Goal: Task Accomplishment & Management: Use online tool/utility

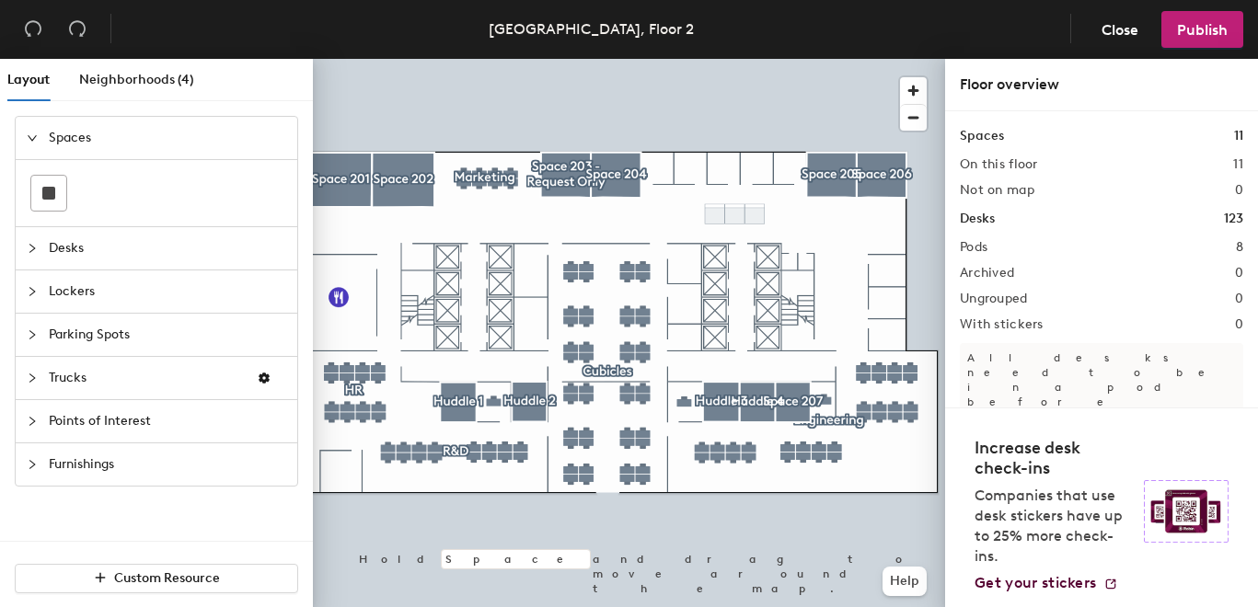
click at [41, 135] on div at bounding box center [38, 138] width 22 height 20
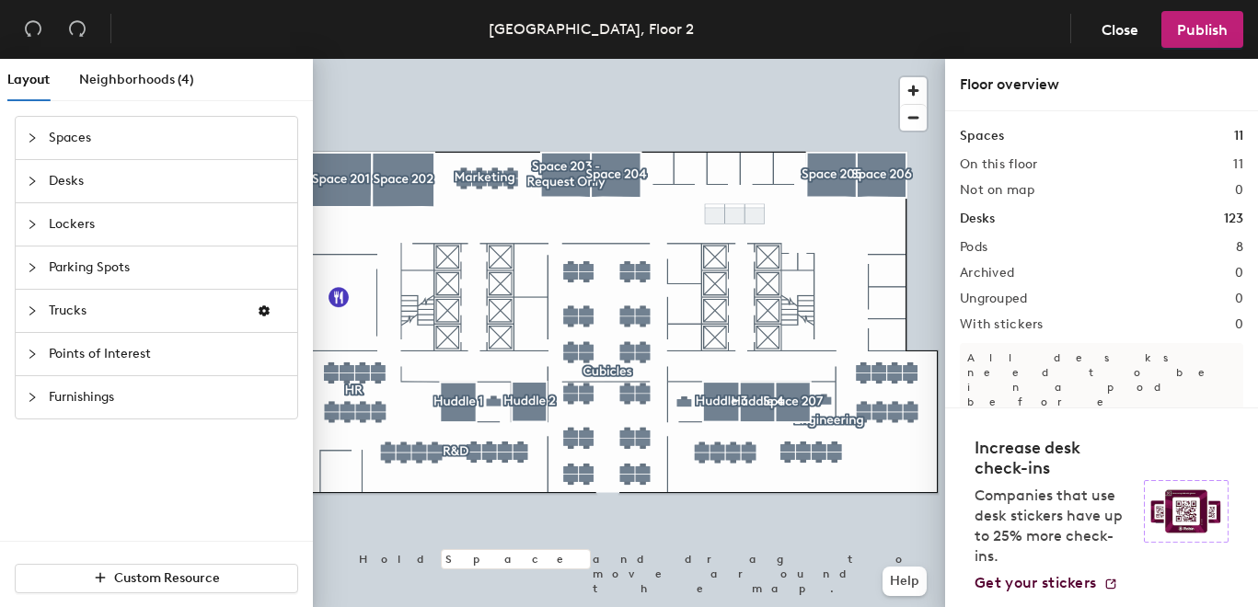
click at [24, 133] on div "Spaces" at bounding box center [157, 138] width 282 height 42
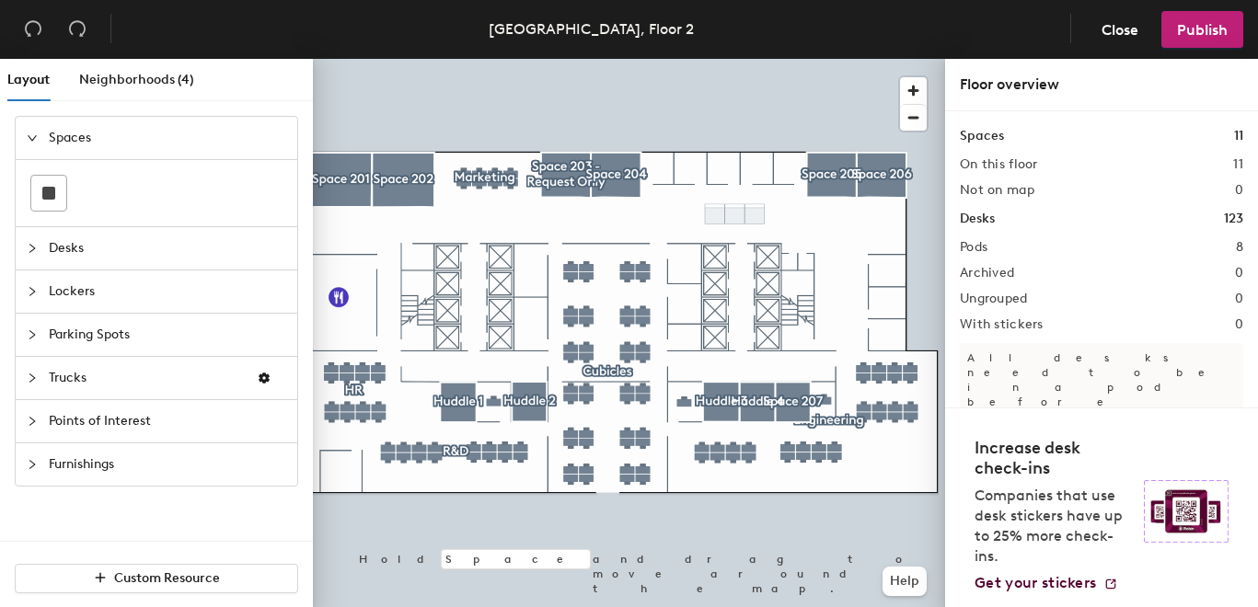
click at [29, 249] on icon "collapsed" at bounding box center [32, 248] width 11 height 11
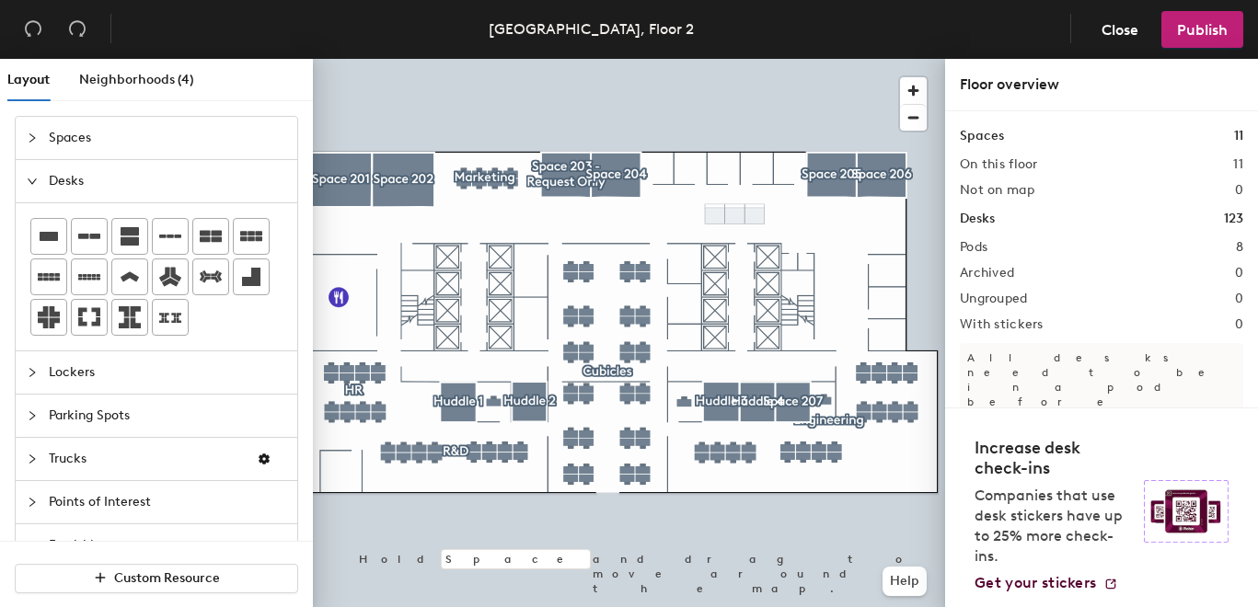
click at [32, 131] on div at bounding box center [38, 138] width 22 height 20
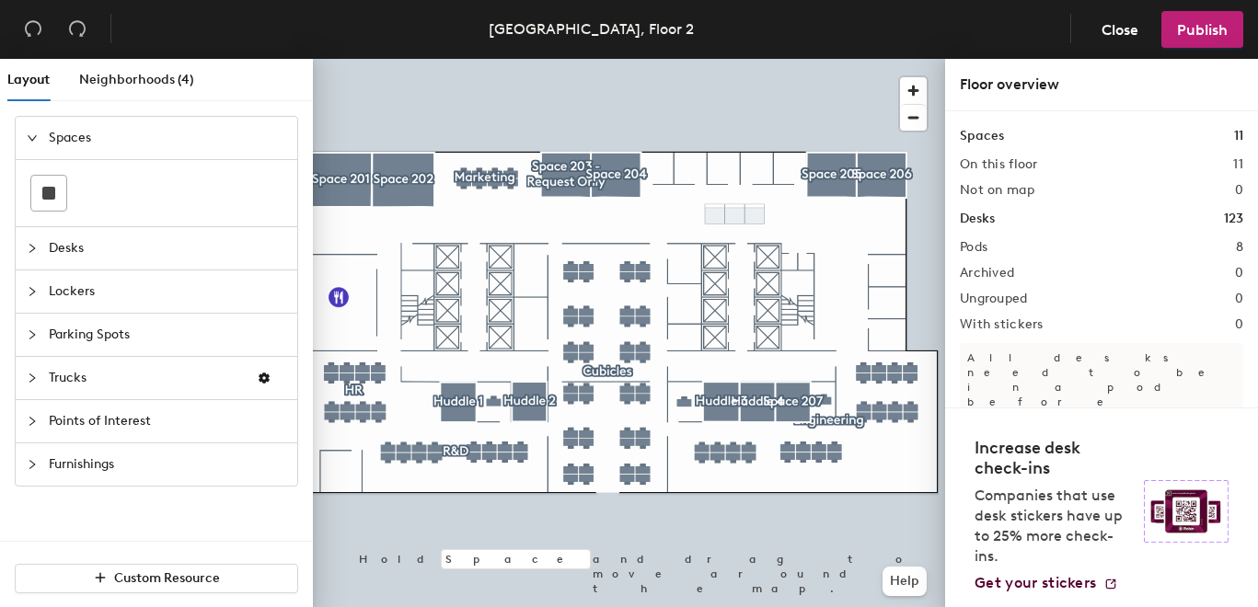
click at [105, 256] on span "Desks" at bounding box center [167, 248] width 237 height 42
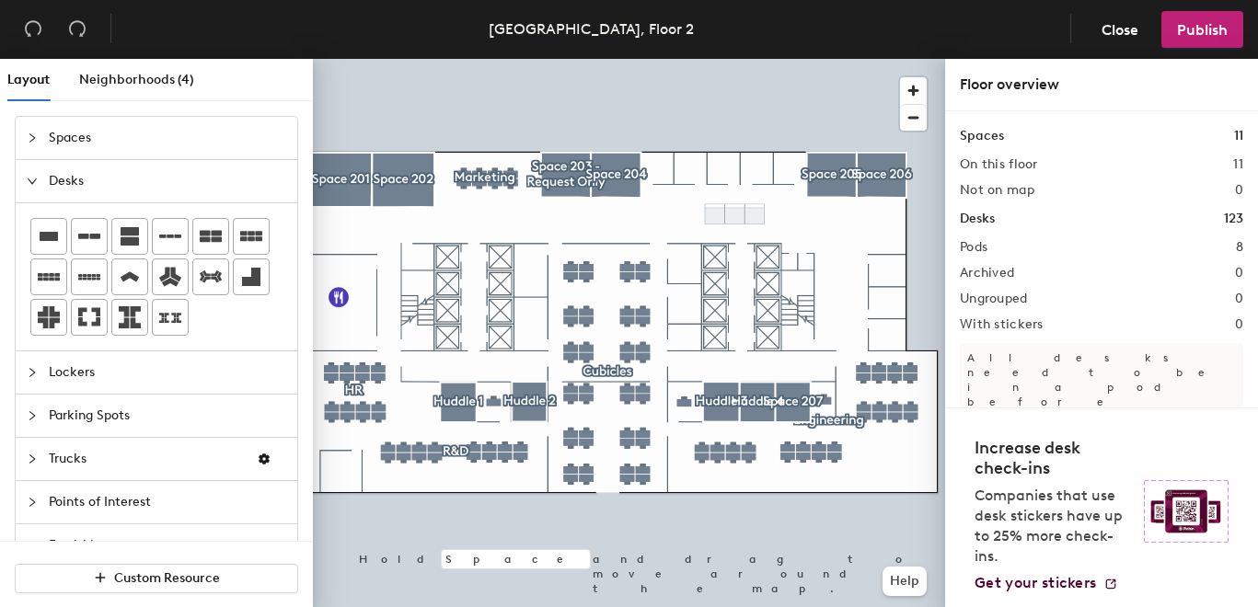
click at [115, 381] on span "Lockers" at bounding box center [167, 373] width 237 height 42
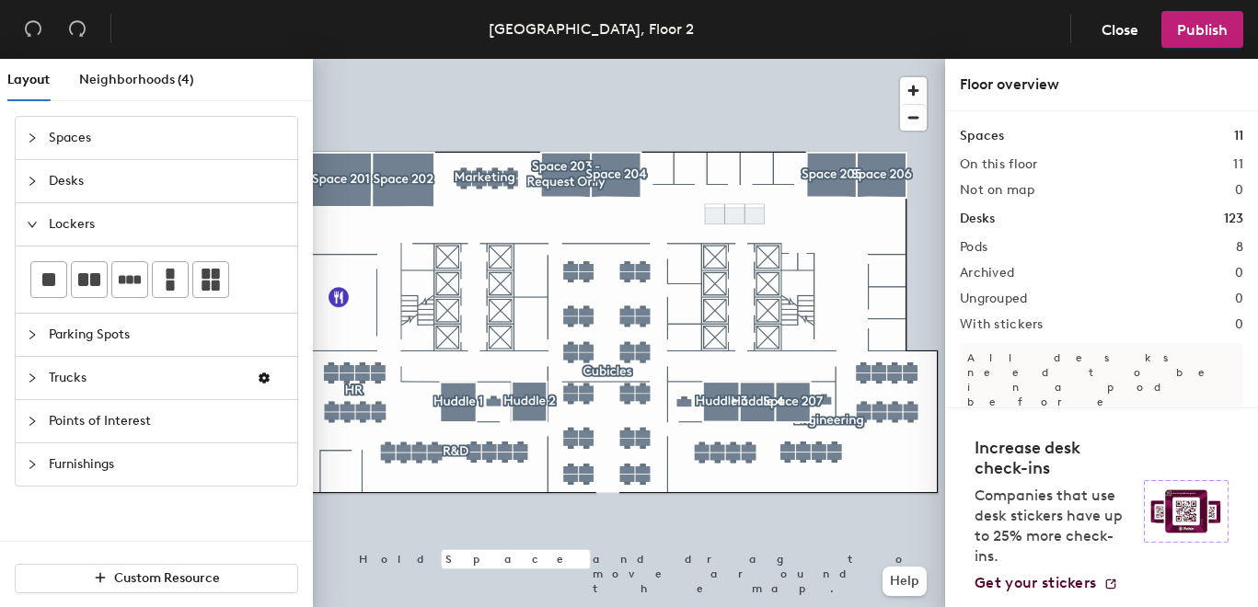
click at [95, 339] on span "Parking Spots" at bounding box center [167, 335] width 237 height 42
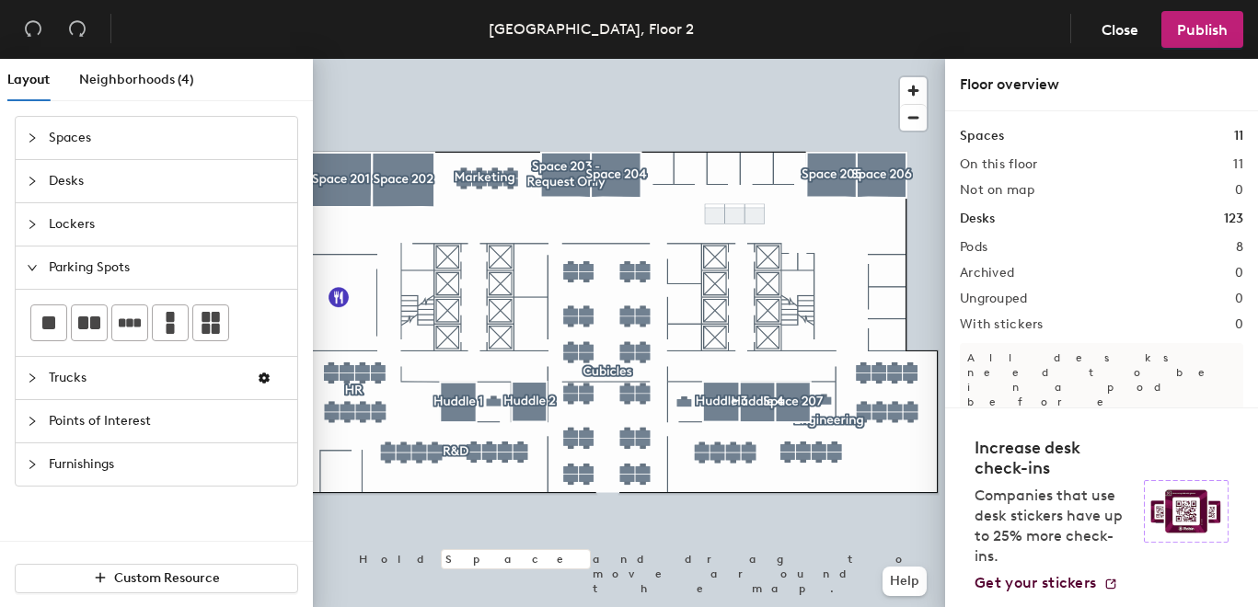
click at [87, 376] on span "Trucks" at bounding box center [145, 378] width 193 height 42
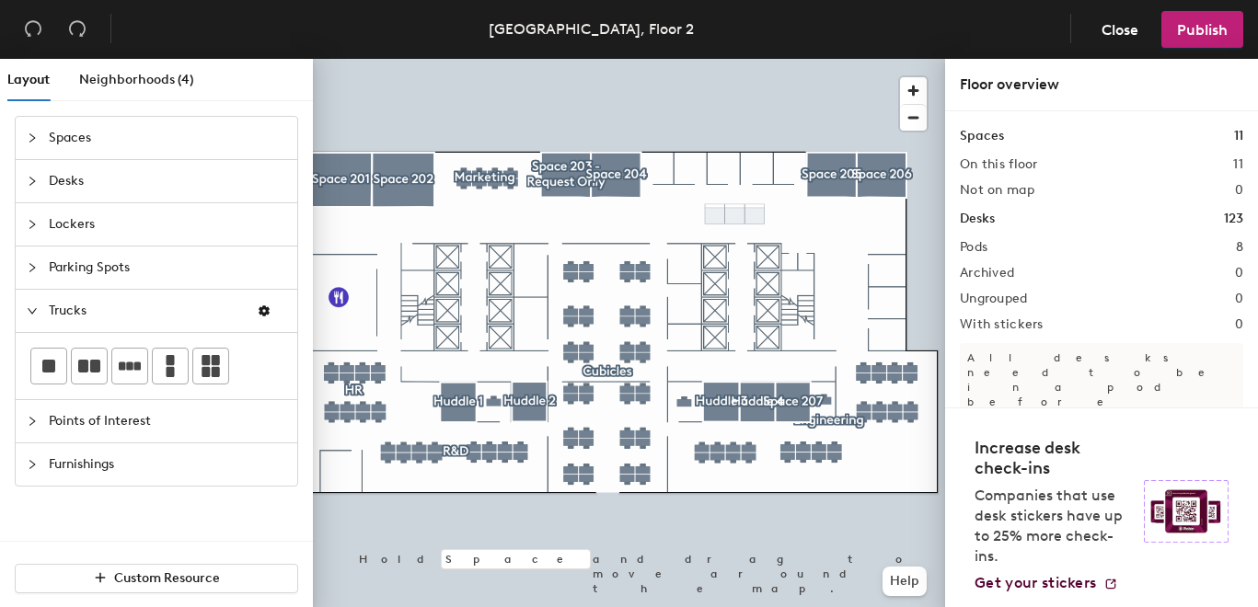
click at [173, 415] on span "Points of Interest" at bounding box center [167, 421] width 237 height 42
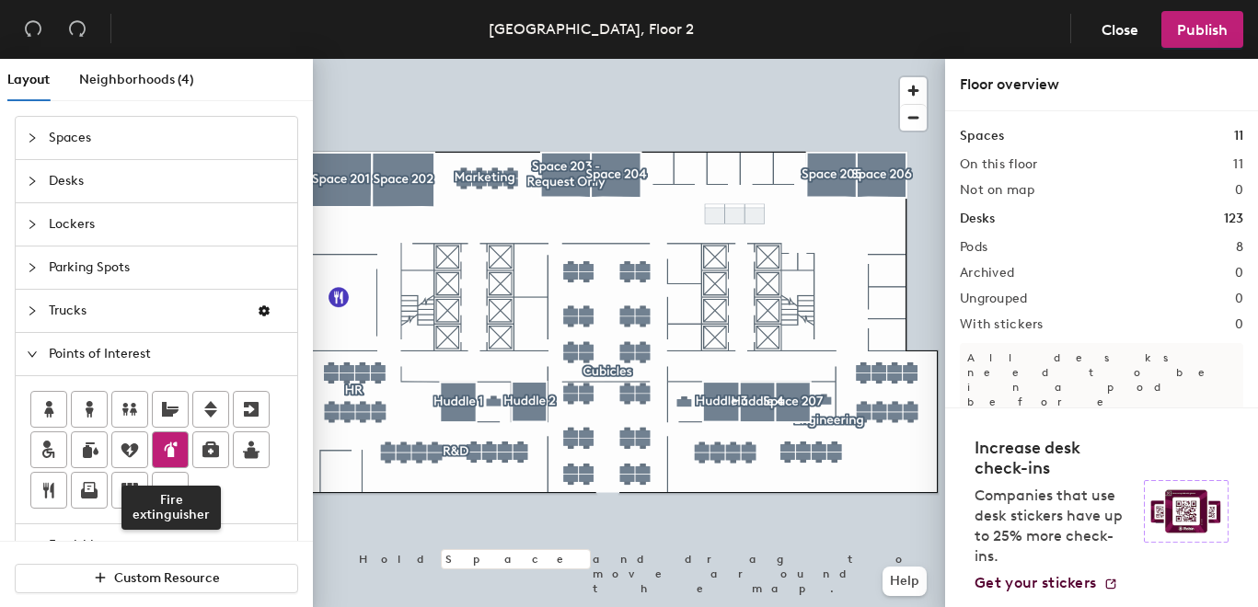
scroll to position [41, 0]
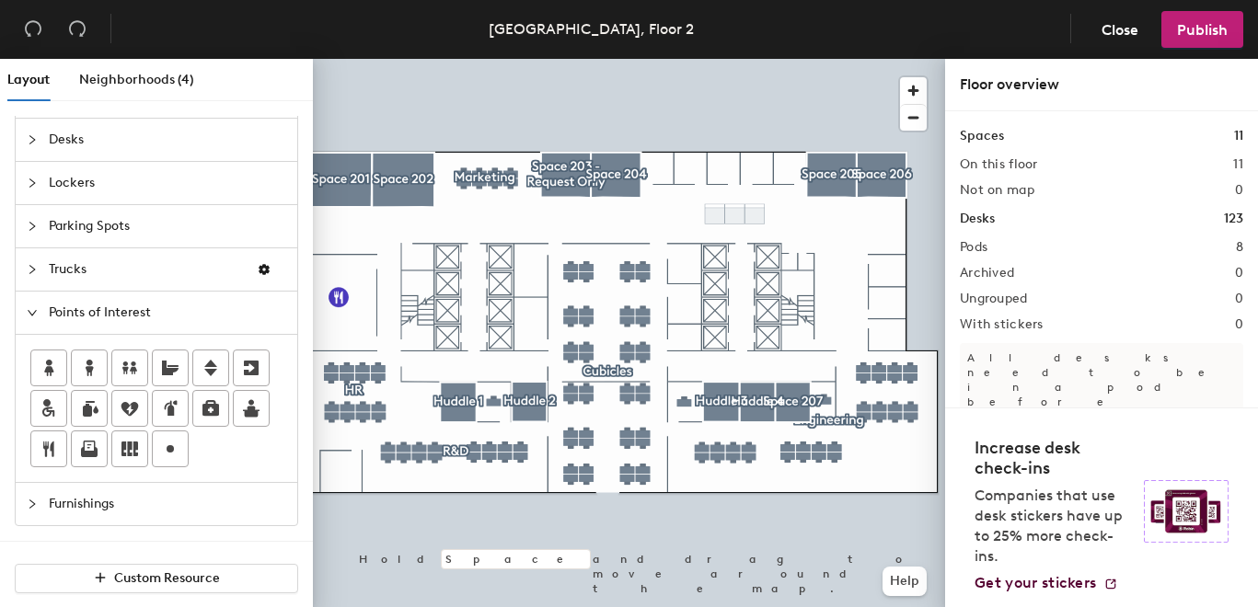
click at [60, 507] on span "Furnishings" at bounding box center [167, 504] width 237 height 42
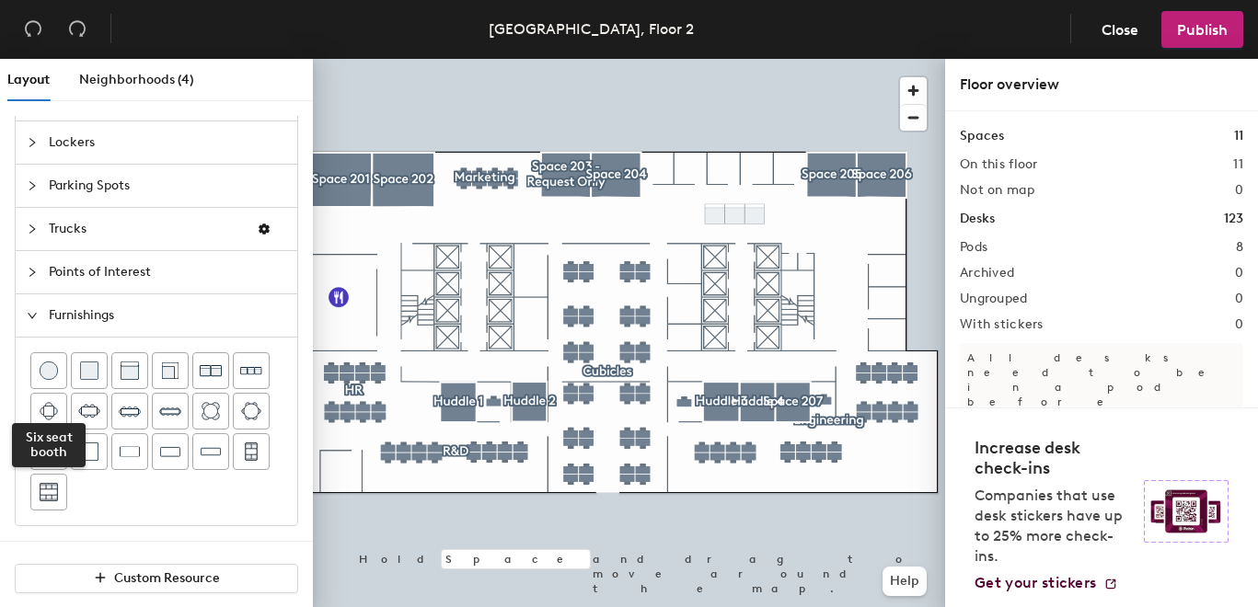
scroll to position [81, 0]
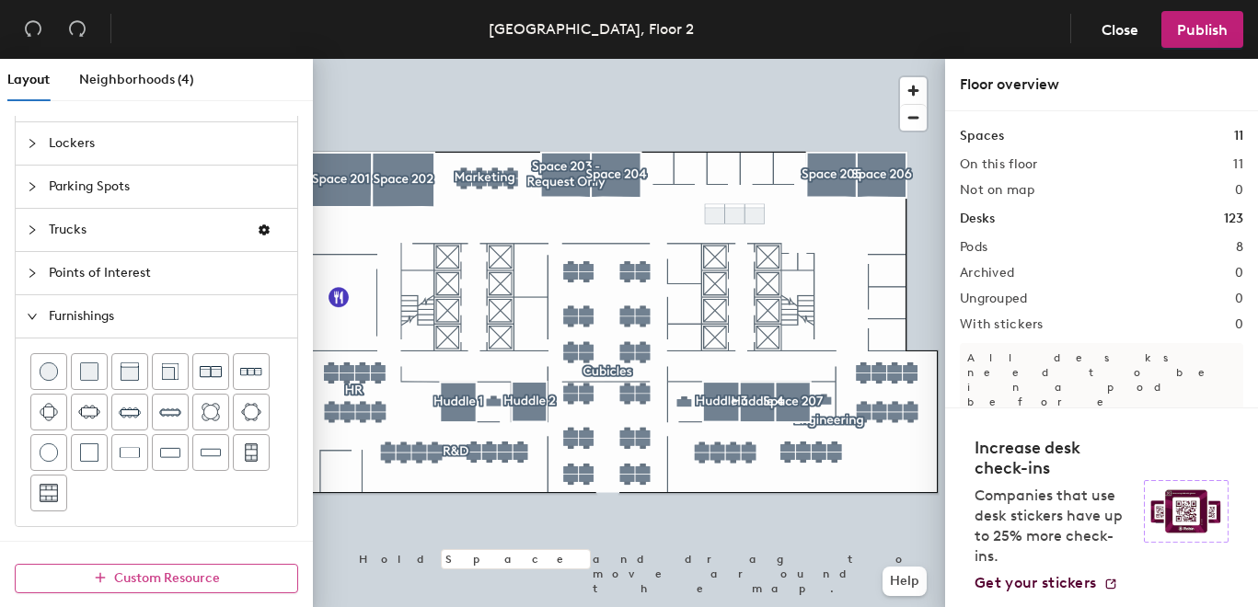
click at [105, 581] on icon "button" at bounding box center [100, 577] width 13 height 13
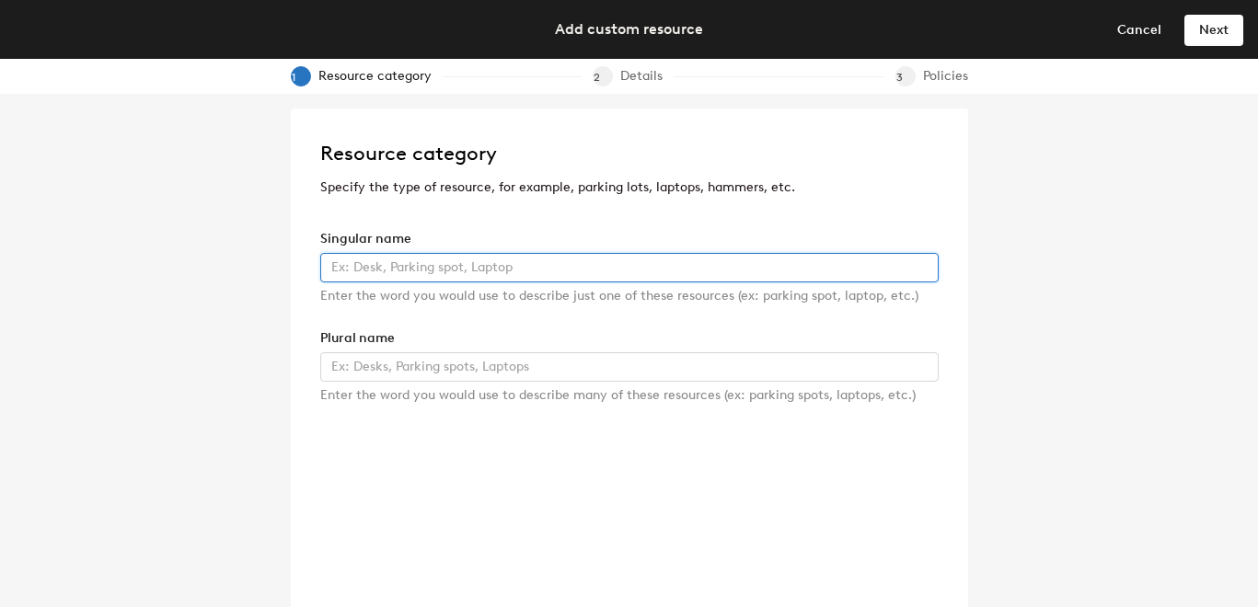
click at [439, 269] on input "text" at bounding box center [629, 267] width 618 height 29
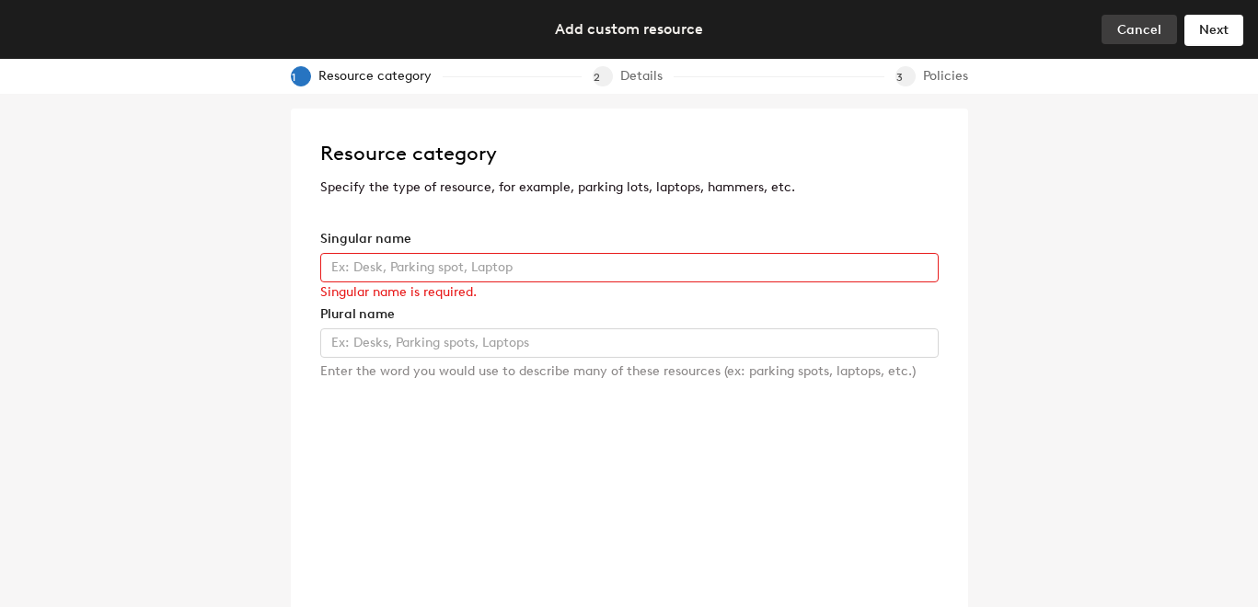
click at [1125, 25] on span "Cancel" at bounding box center [1139, 30] width 44 height 16
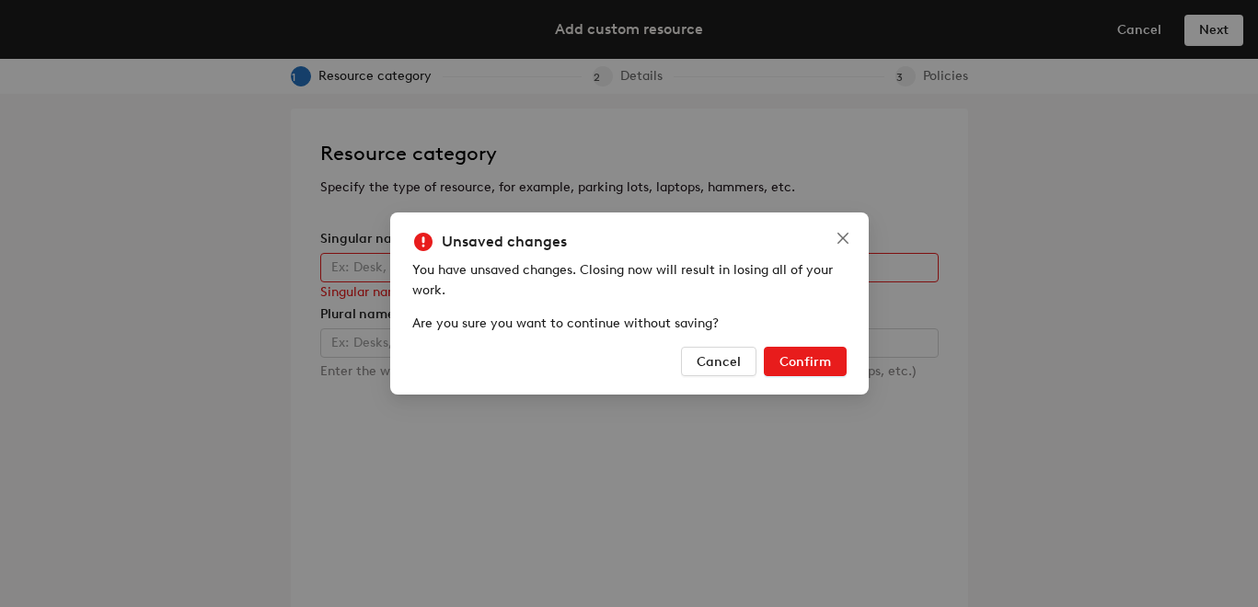
click at [798, 354] on span "Confirm" at bounding box center [805, 362] width 52 height 16
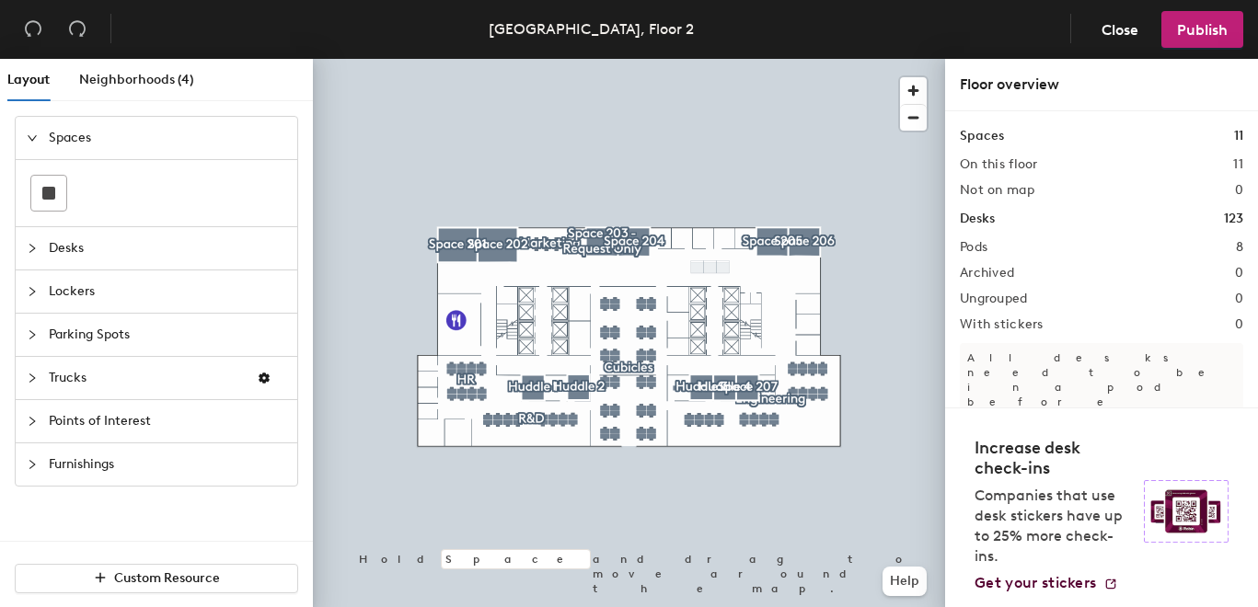
drag, startPoint x: 1239, startPoint y: 137, endPoint x: 1241, endPoint y: 91, distance: 46.1
click at [1114, 34] on span "Close" at bounding box center [1120, 29] width 37 height 17
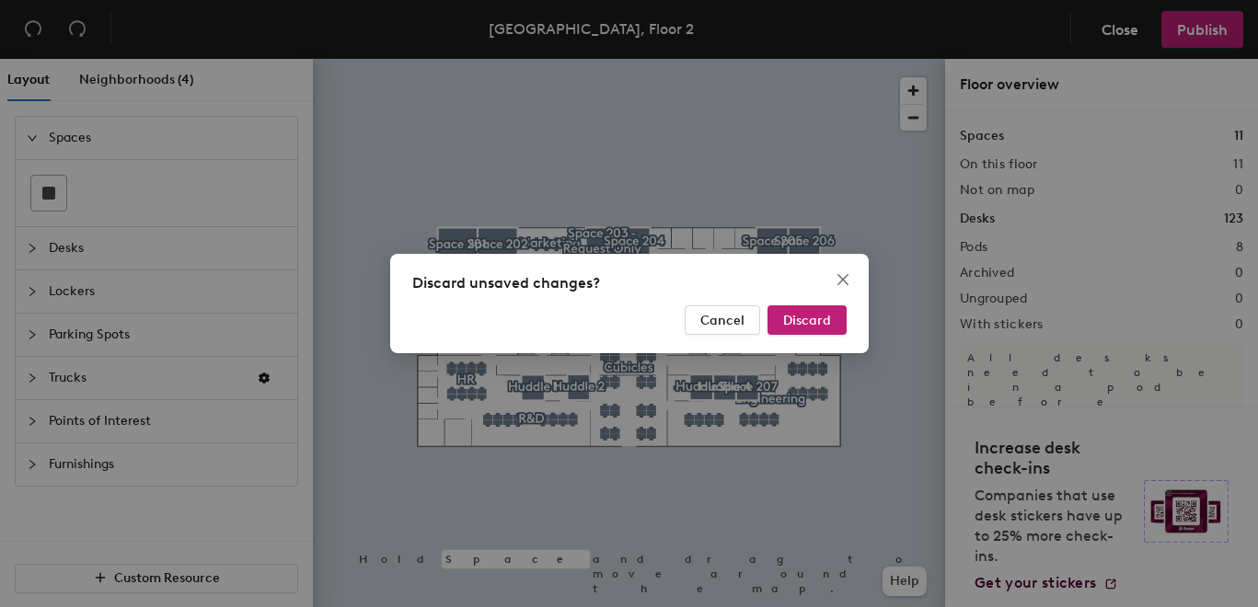
click at [775, 208] on div "Discard unsaved changes? Cancel Discard" at bounding box center [629, 303] width 1258 height 607
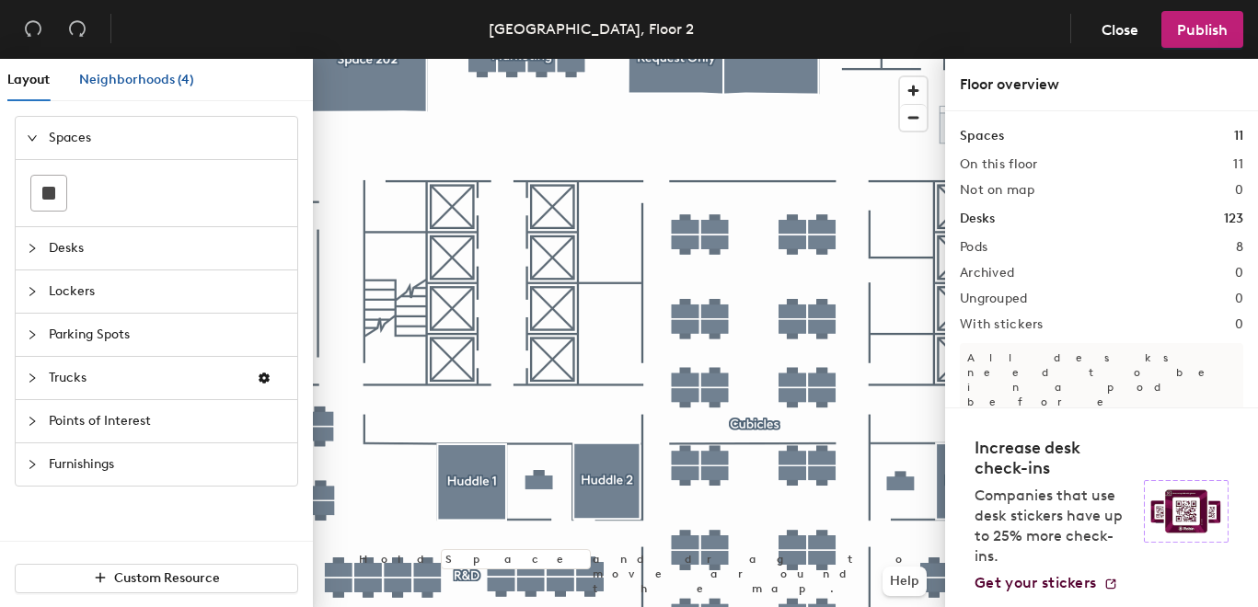
click at [133, 75] on span "Neighborhoods (4)" at bounding box center [136, 80] width 115 height 16
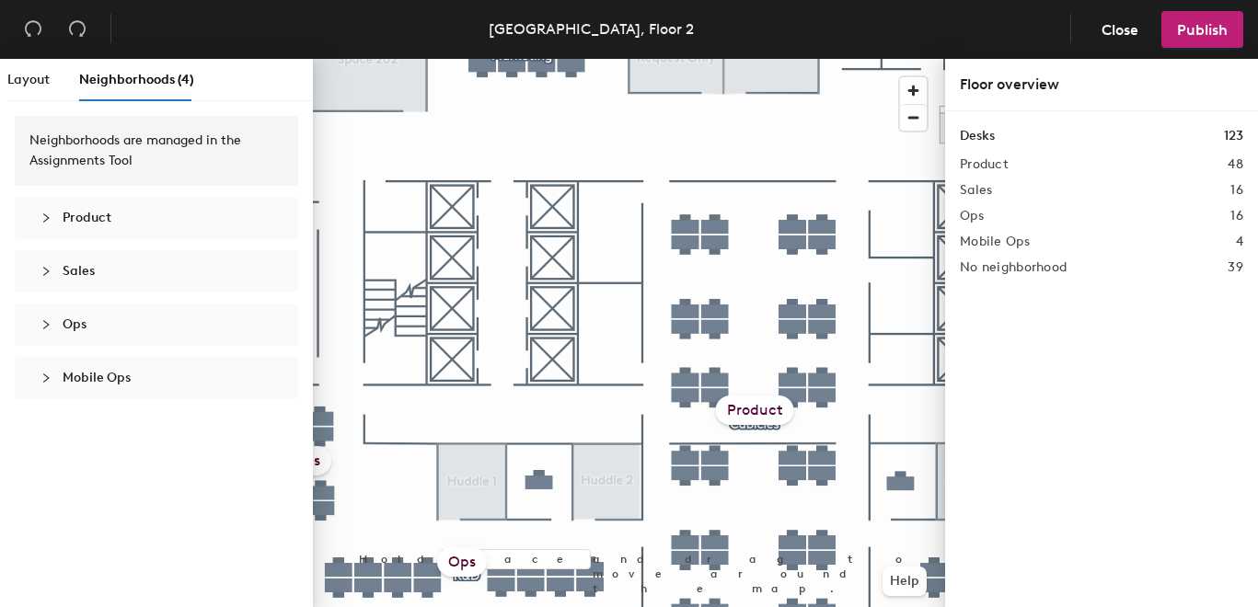
click at [75, 213] on span "Product" at bounding box center [87, 218] width 49 height 16
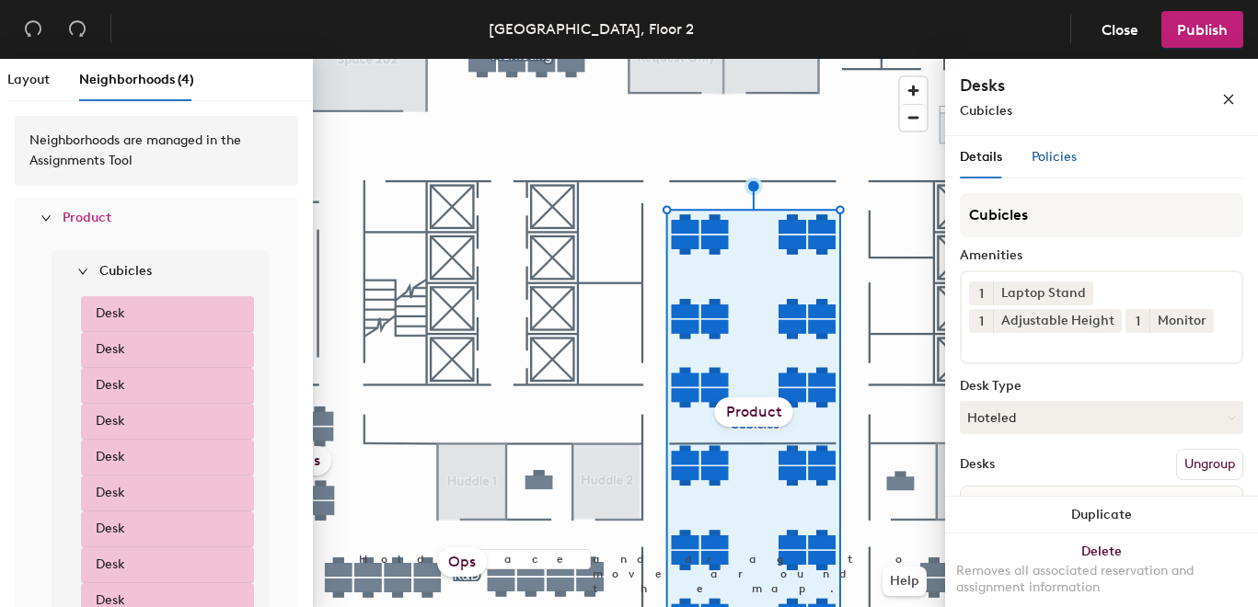
click at [1045, 150] on span "Policies" at bounding box center [1054, 157] width 45 height 16
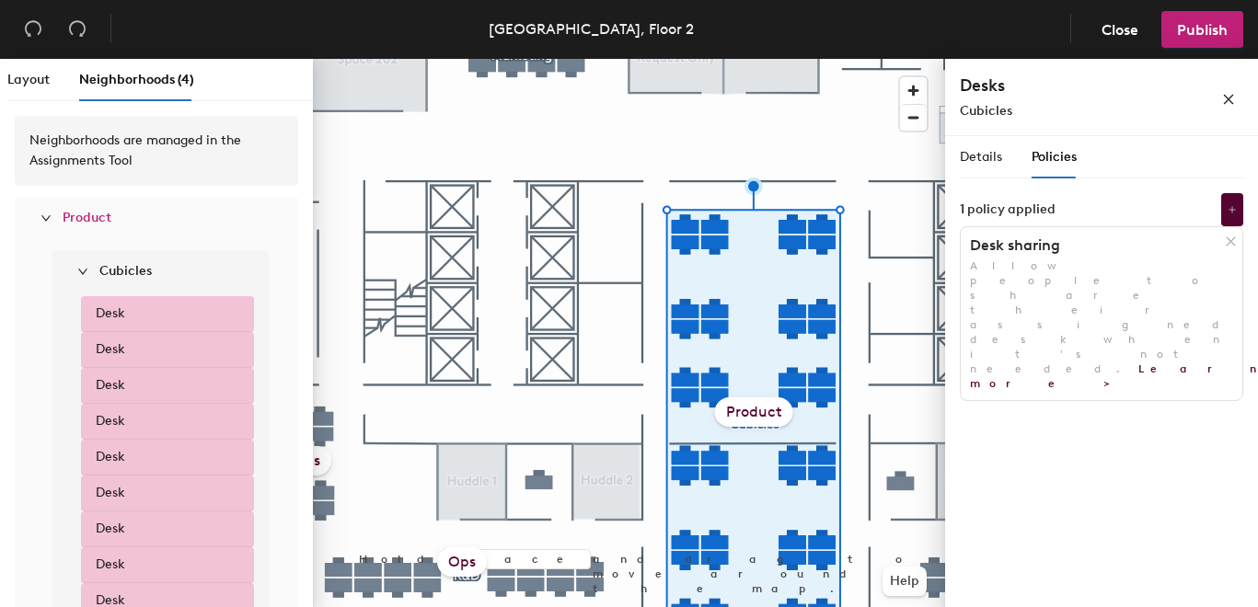
click at [45, 219] on icon "expanded" at bounding box center [45, 218] width 11 height 11
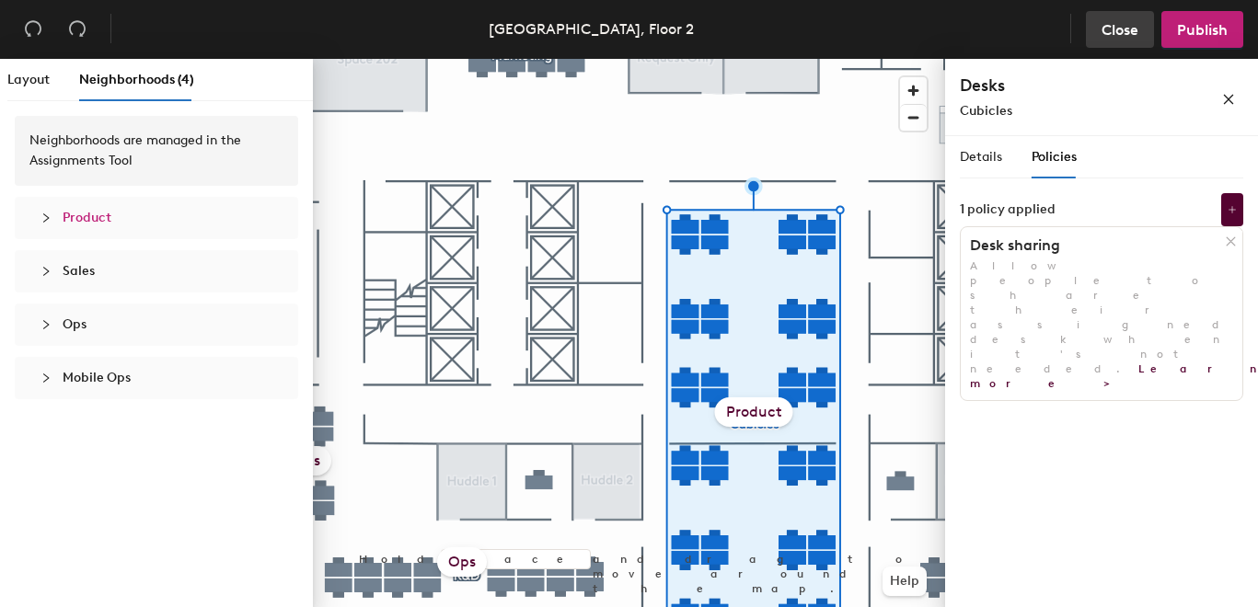
click at [1109, 28] on span "Close" at bounding box center [1120, 29] width 37 height 17
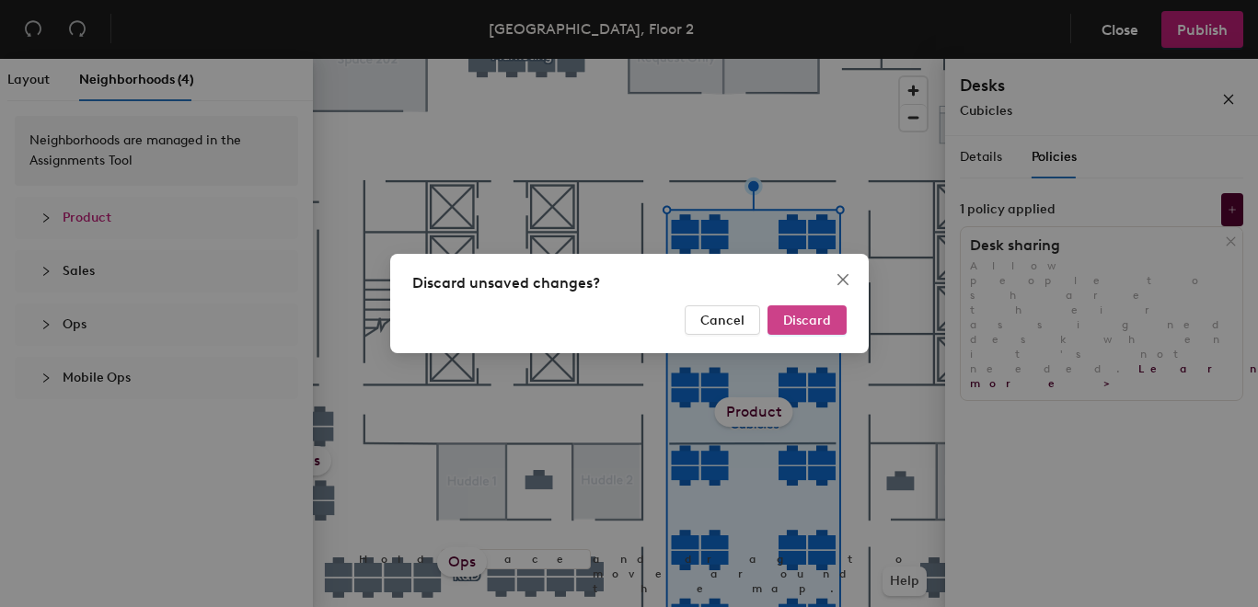
click at [799, 320] on span "Discard" at bounding box center [807, 321] width 48 height 16
